Goal: Find contact information: Find contact information

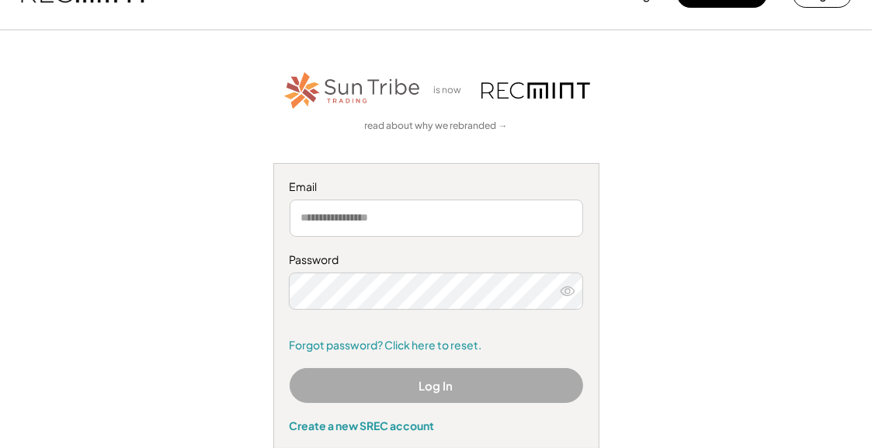
scroll to position [41, 0]
type input "**********"
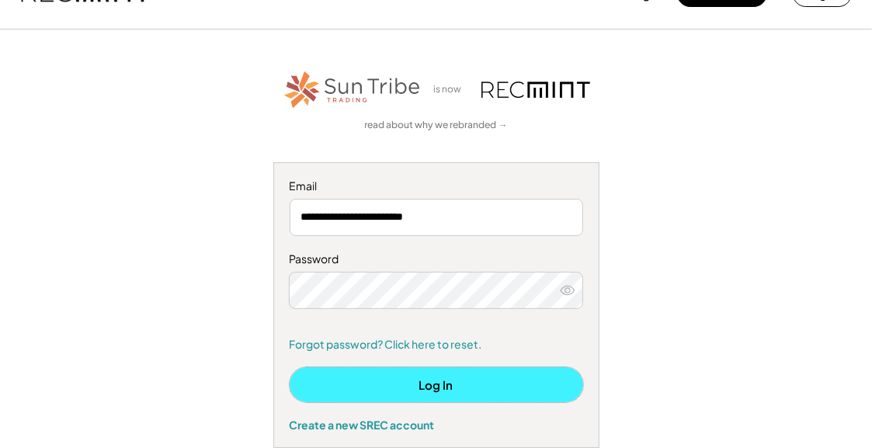
click at [477, 375] on button "Log In" at bounding box center [436, 384] width 293 height 35
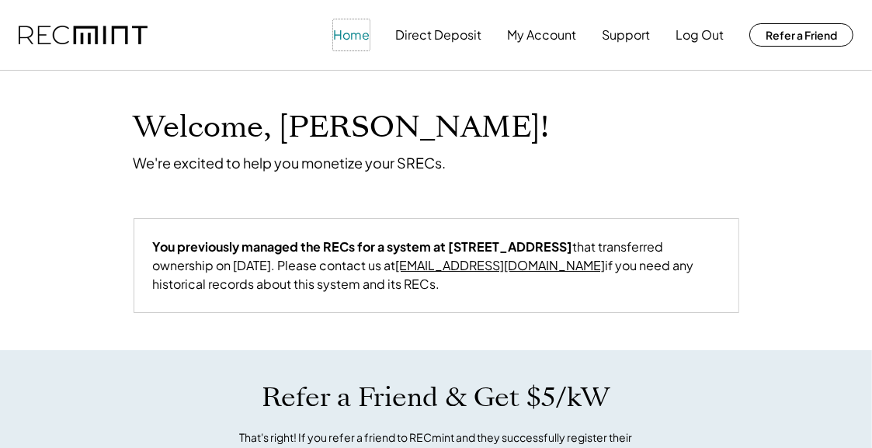
click at [358, 37] on button "Home" at bounding box center [351, 34] width 36 height 31
click at [563, 36] on button "My Account" at bounding box center [541, 34] width 69 height 31
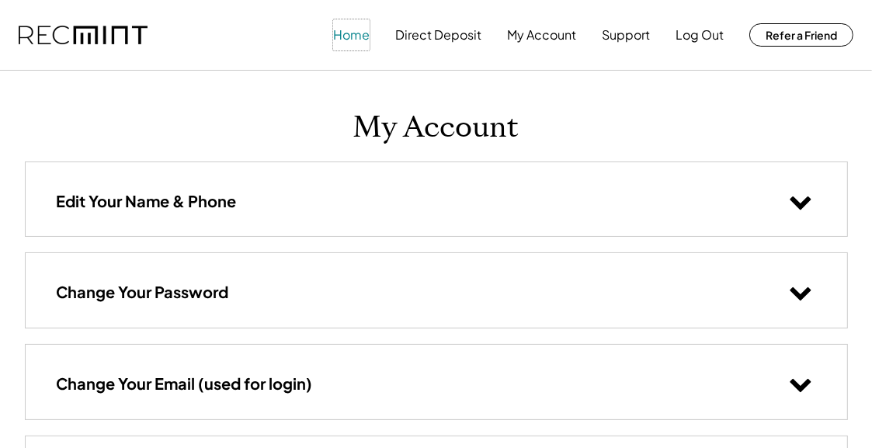
click at [368, 45] on button "Home" at bounding box center [351, 34] width 36 height 31
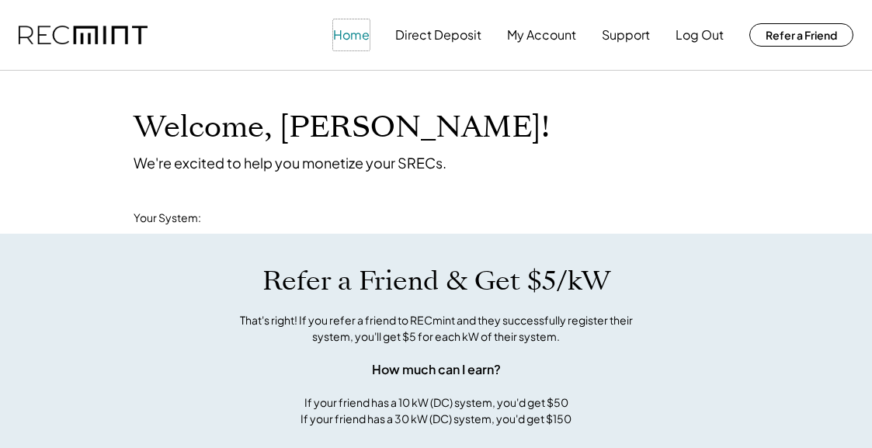
click at [362, 36] on button "Home" at bounding box center [351, 34] width 36 height 31
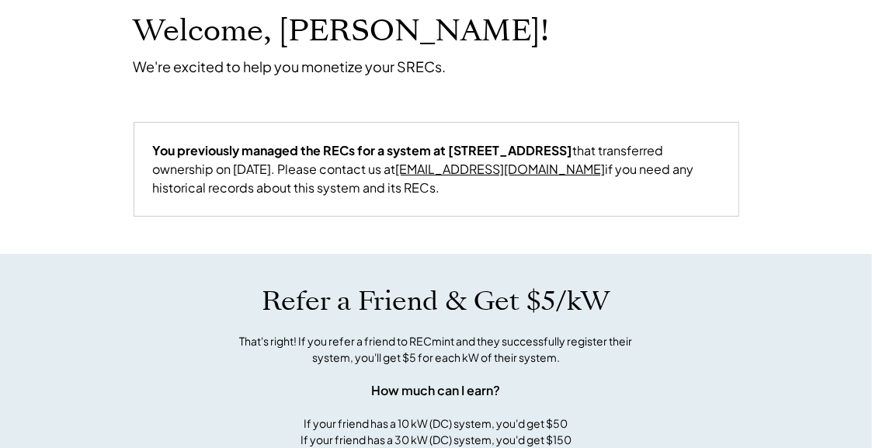
scroll to position [93, 0]
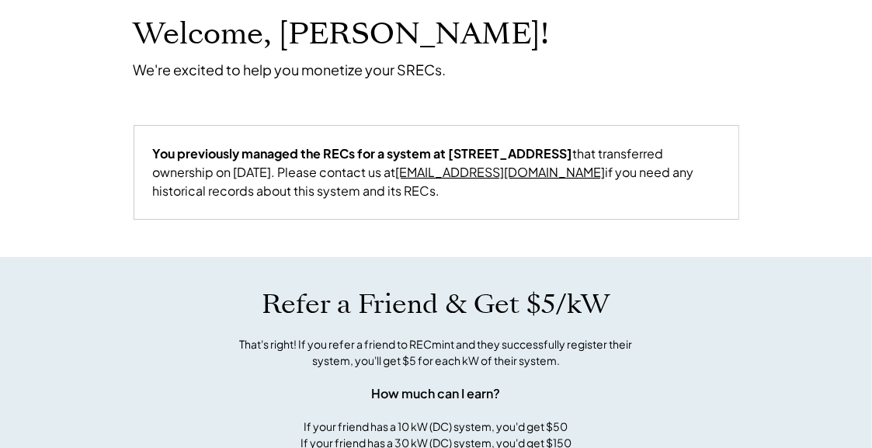
click at [413, 173] on link "[EMAIL_ADDRESS][DOMAIN_NAME]" at bounding box center [501, 172] width 210 height 16
drag, startPoint x: 457, startPoint y: 175, endPoint x: 339, endPoint y: 177, distance: 118.0
click at [339, 177] on div "You previously managed the RECs for a system at [STREET_ADDRESS] that transferr…" at bounding box center [436, 172] width 567 height 56
copy div "[EMAIL_ADDRESS][DOMAIN_NAME]"
